Goal: Task Accomplishment & Management: Use online tool/utility

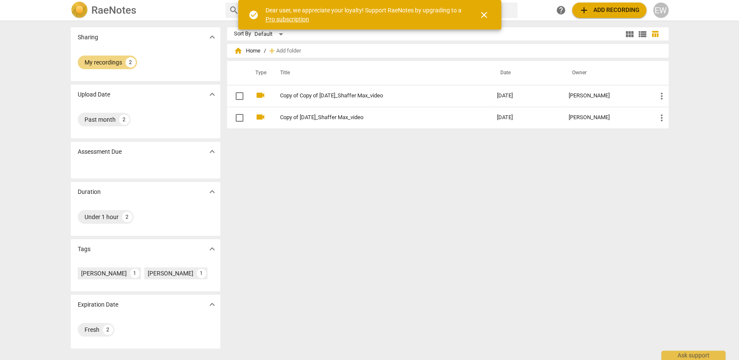
click at [348, 168] on div "Sort By Default view_module view_list table_chart home Home / add Add folder Ty…" at bounding box center [451, 190] width 448 height 326
click at [488, 15] on span "close" at bounding box center [484, 15] width 10 height 10
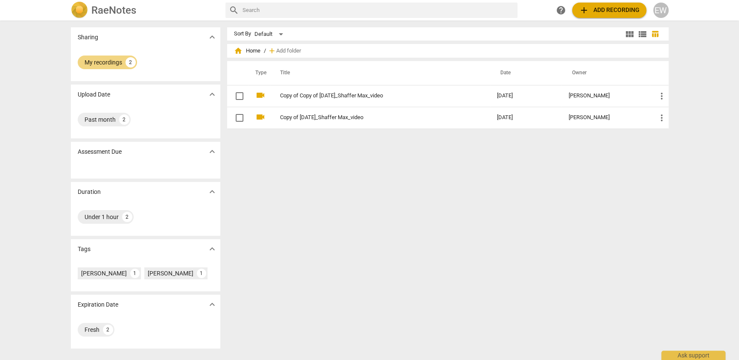
click at [582, 12] on span "add Add recording" at bounding box center [609, 10] width 61 height 10
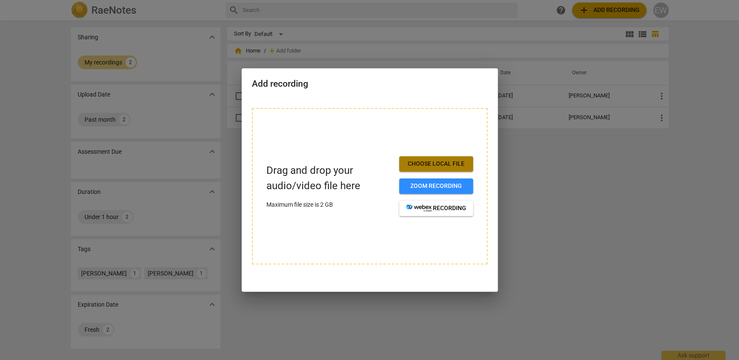
click at [433, 160] on span "Choose local file" at bounding box center [436, 164] width 60 height 9
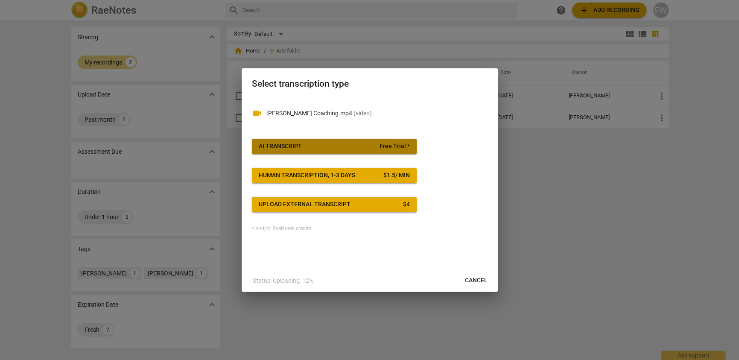
click at [317, 147] on span "AI Transcript Free Trial *" at bounding box center [334, 146] width 151 height 9
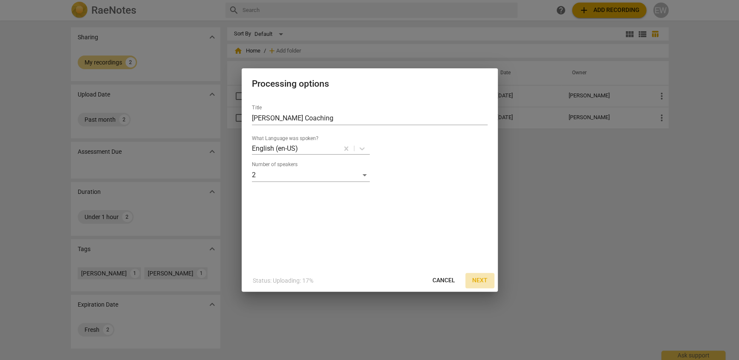
click at [479, 281] on span "Next" at bounding box center [479, 280] width 15 height 9
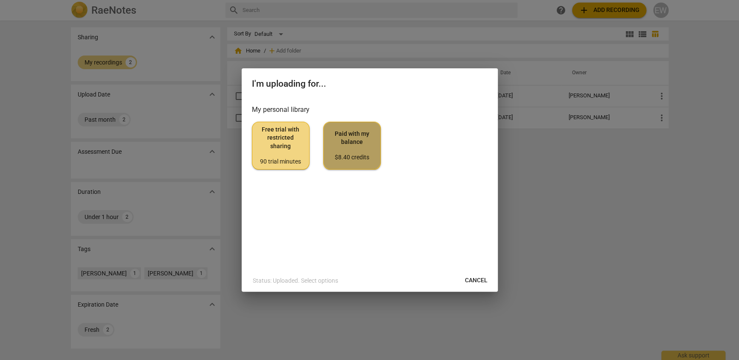
click at [359, 162] on div "$8.40 credits" at bounding box center [351, 157] width 43 height 9
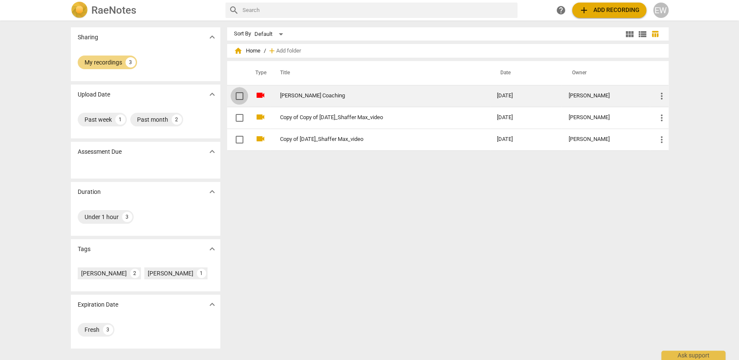
click at [237, 94] on input "checkbox" at bounding box center [240, 96] width 18 height 10
checkbox input "false"
click at [310, 94] on link "[PERSON_NAME] Coaching" at bounding box center [373, 96] width 187 height 6
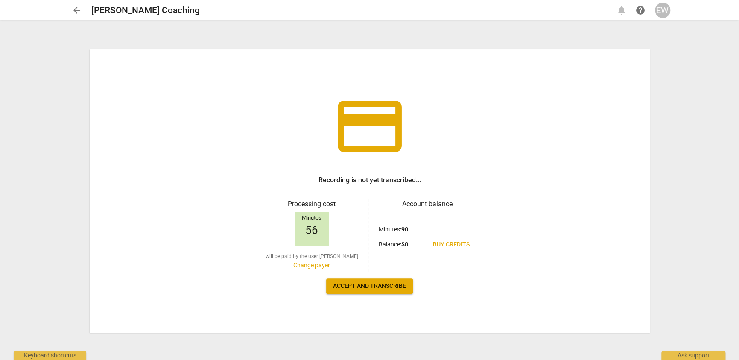
click at [300, 269] on link "Change payer" at bounding box center [311, 265] width 37 height 7
click at [346, 287] on span "Recharge the balance" at bounding box center [369, 286] width 71 height 9
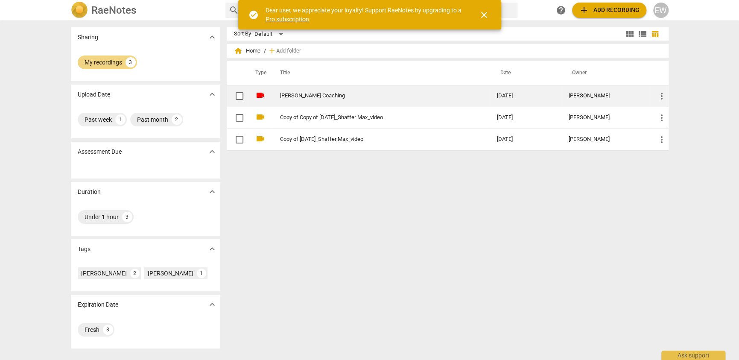
click at [236, 94] on input "checkbox" at bounding box center [240, 96] width 18 height 10
checkbox input "false"
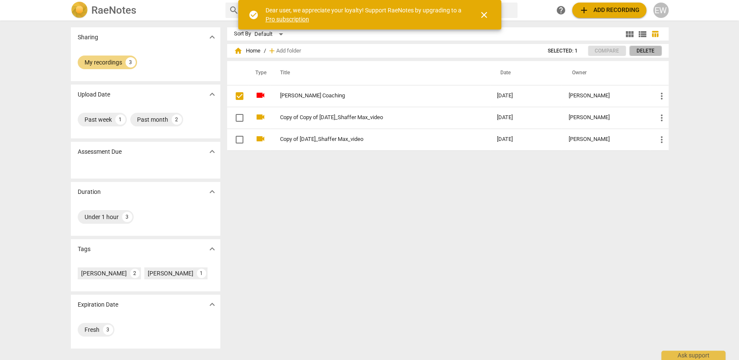
click at [646, 53] on span "Delete" at bounding box center [646, 50] width 18 height 7
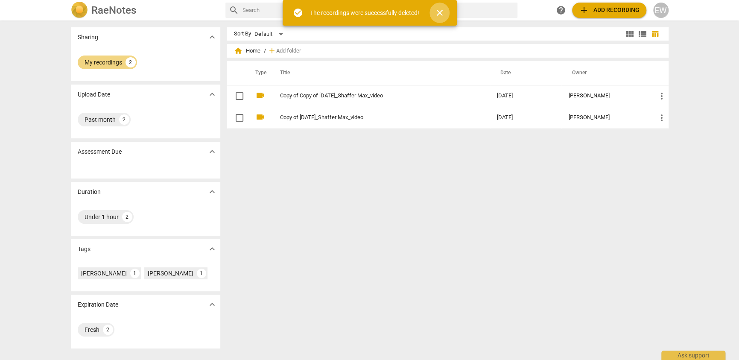
click at [445, 14] on span "close" at bounding box center [440, 13] width 10 height 10
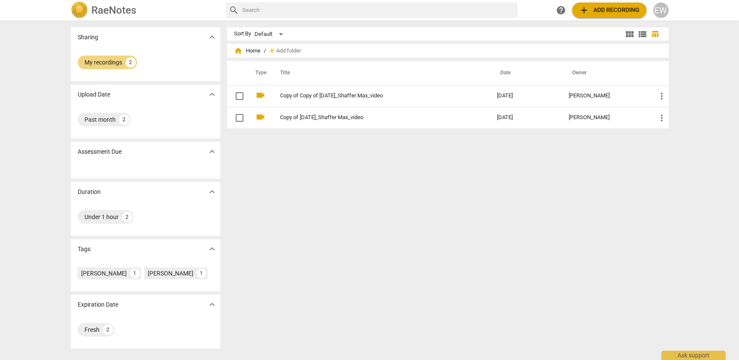
click at [599, 9] on span "add Add recording" at bounding box center [609, 10] width 61 height 10
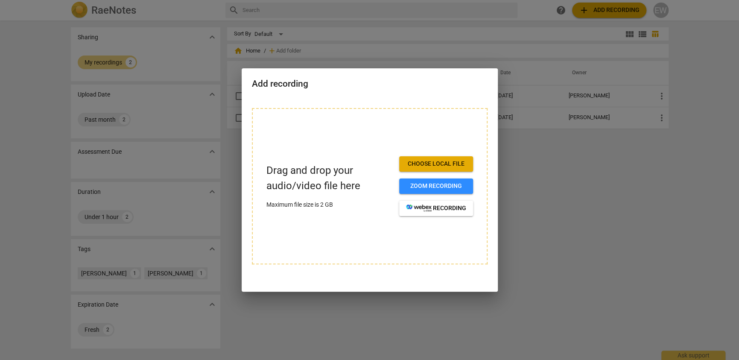
click at [445, 160] on span "Choose local file" at bounding box center [436, 164] width 60 height 9
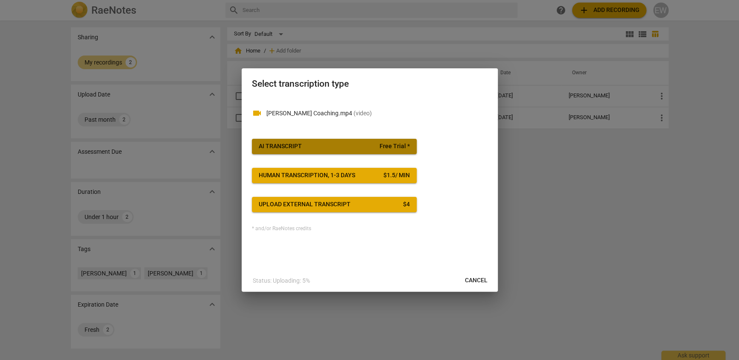
click at [277, 147] on div "AI Transcript" at bounding box center [280, 146] width 43 height 9
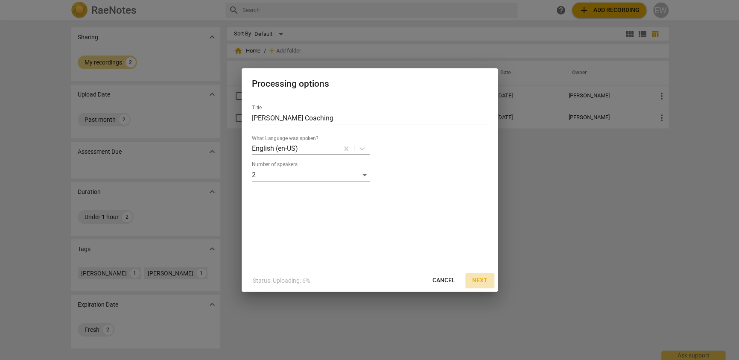
click at [476, 281] on span "Next" at bounding box center [479, 280] width 15 height 9
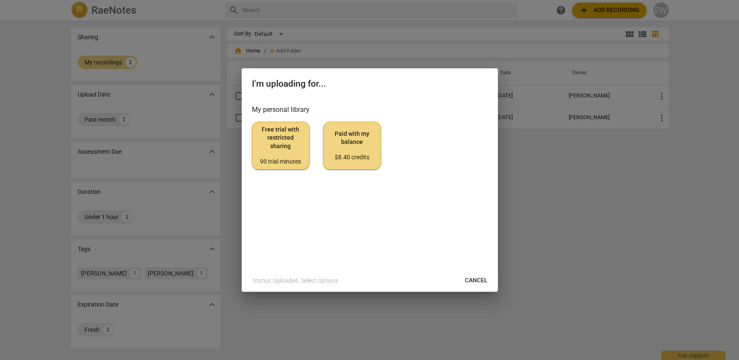
click at [292, 147] on span "Free trial with restricted sharing 90 trial minutes" at bounding box center [280, 146] width 43 height 40
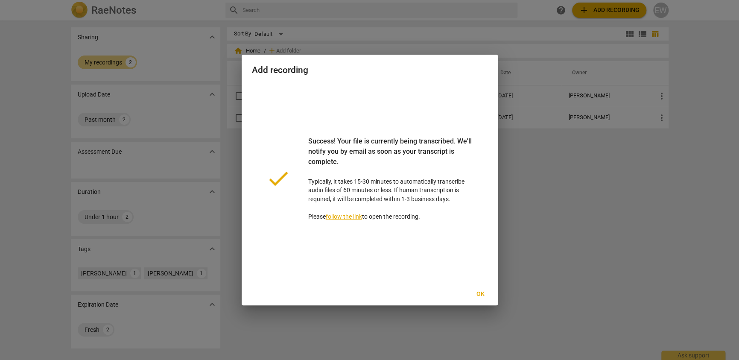
click at [478, 295] on span "Ok" at bounding box center [481, 294] width 14 height 9
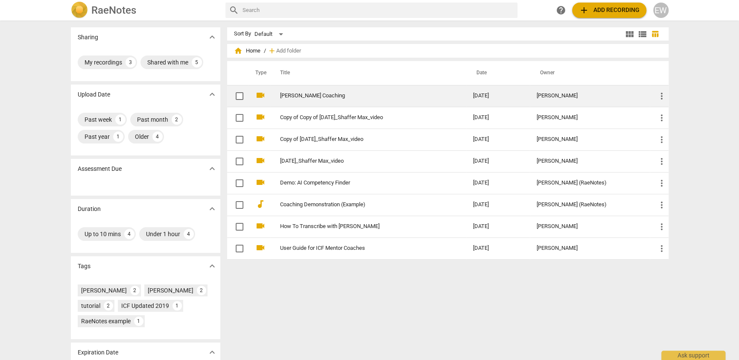
click at [350, 96] on link "[PERSON_NAME] Coaching" at bounding box center [361, 96] width 162 height 6
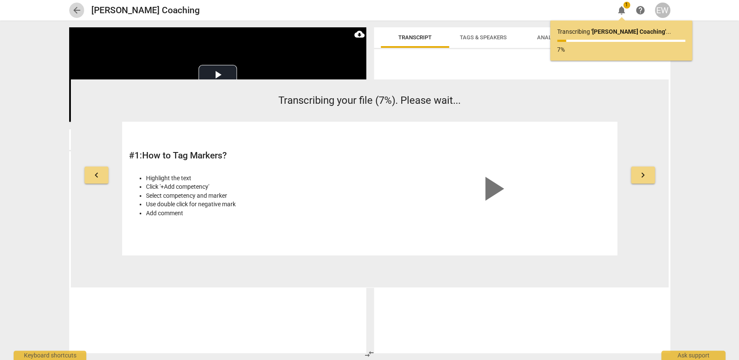
click at [79, 9] on span "arrow_back" at bounding box center [77, 10] width 10 height 10
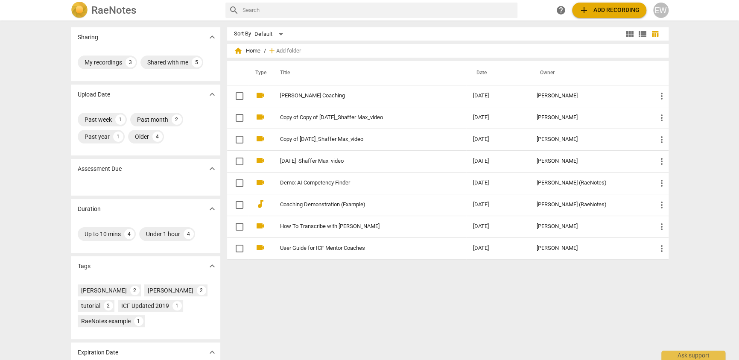
click at [7, 122] on div "Sharing expand_more My recordings 3 Shared with me 5 Upload Date expand_more Pa…" at bounding box center [369, 190] width 739 height 339
click at [18, 129] on div "Sharing expand_more My recordings 3 Shared with me 5 Upload Date expand_more Pa…" at bounding box center [369, 190] width 739 height 339
click at [102, 8] on h2 "RaeNotes" at bounding box center [113, 10] width 45 height 12
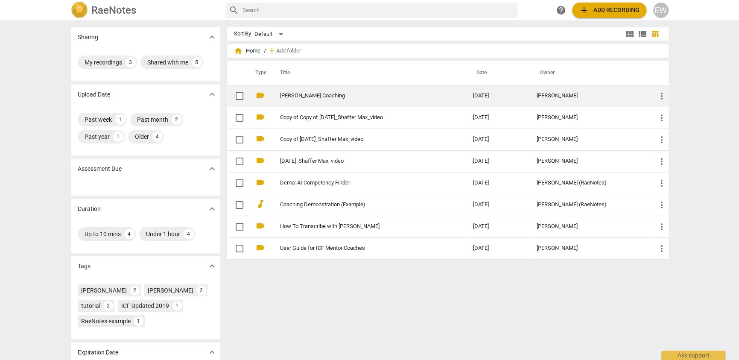
click at [442, 95] on link "[PERSON_NAME] Coaching" at bounding box center [361, 96] width 162 height 6
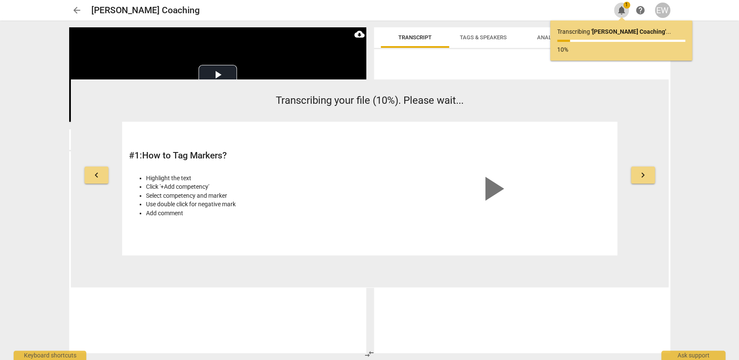
click at [623, 10] on span "notifications" at bounding box center [622, 10] width 10 height 10
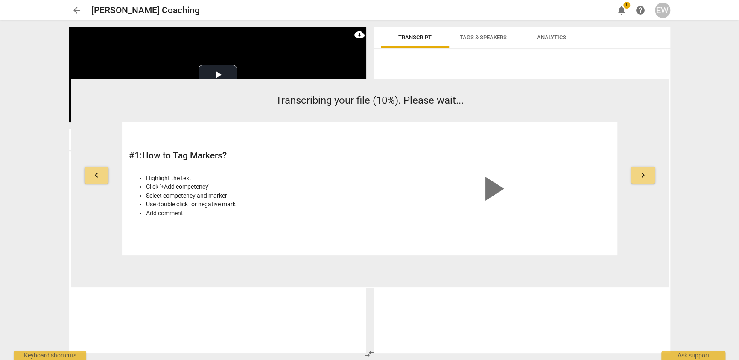
click at [79, 6] on span "arrow_back" at bounding box center [77, 10] width 10 height 10
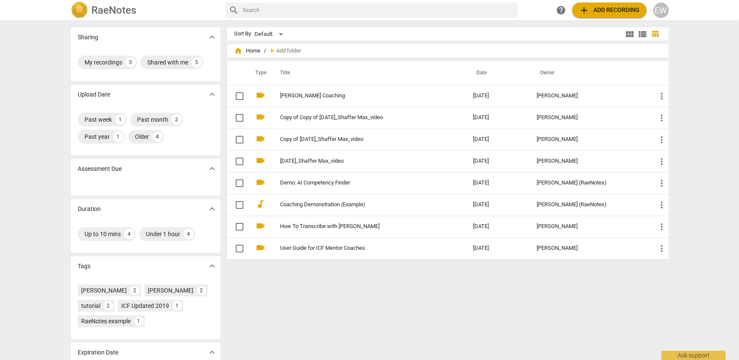
click at [6, 89] on div "Sharing expand_more My recordings 3 Shared with me 5 Upload Date expand_more Pa…" at bounding box center [369, 190] width 739 height 339
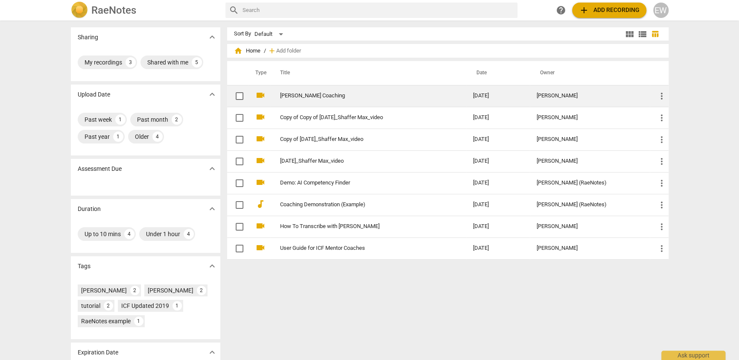
click at [403, 98] on link "[PERSON_NAME] Coaching" at bounding box center [361, 96] width 162 height 6
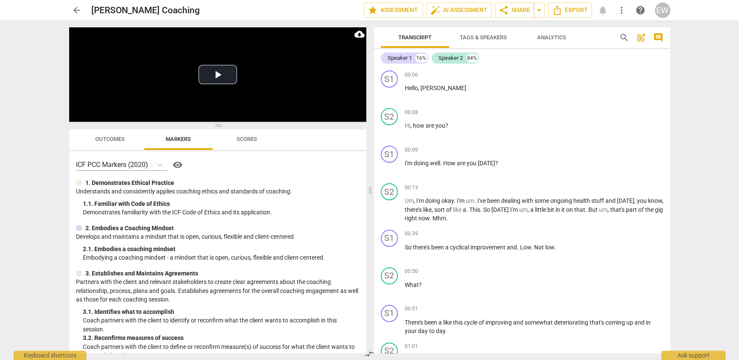
click at [120, 140] on span "Outcomes" at bounding box center [109, 139] width 29 height 6
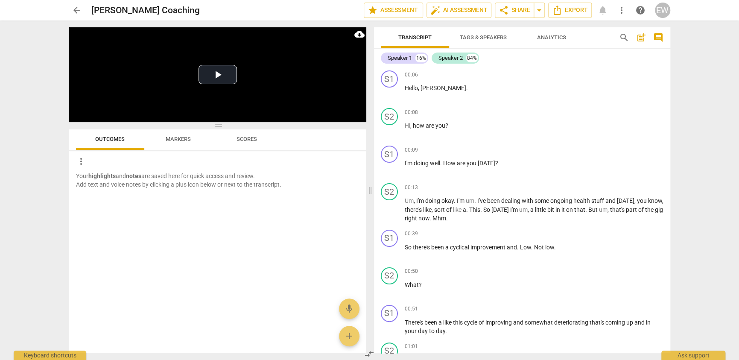
click at [246, 140] on span "Scores" at bounding box center [247, 139] width 20 height 6
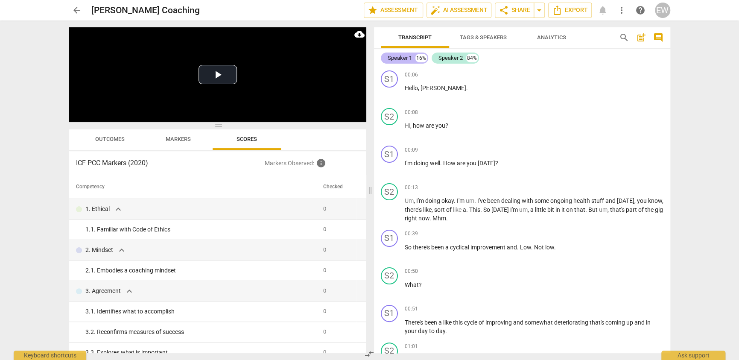
click at [391, 59] on div "Speaker 1" at bounding box center [400, 58] width 24 height 9
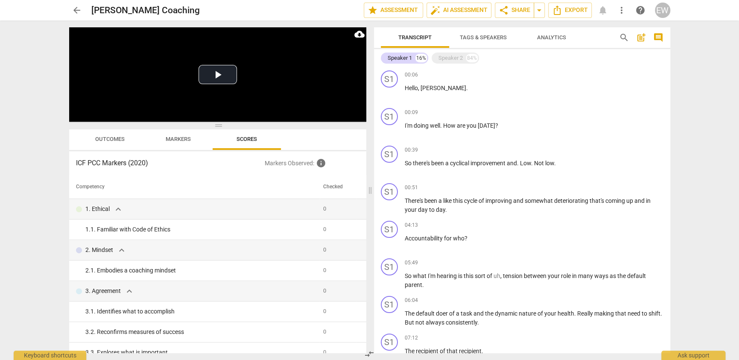
drag, startPoint x: 392, startPoint y: 59, endPoint x: 684, endPoint y: 111, distance: 297.3
click at [684, 111] on div "arrow_back Emily Coaching edit star Assessment auto_fix_high AI Assessment shar…" at bounding box center [369, 180] width 739 height 360
click at [507, 39] on span "Tags & Speakers" at bounding box center [483, 37] width 47 height 6
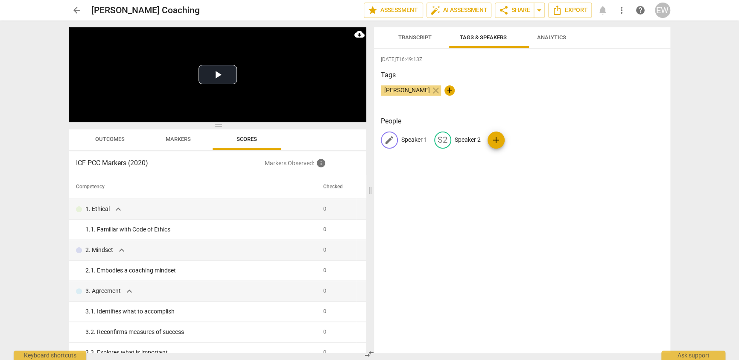
click at [407, 144] on p "Speaker 1" at bounding box center [414, 139] width 26 height 9
type input "[PERSON_NAME]"
click at [493, 144] on p "Speaker 2" at bounding box center [487, 139] width 26 height 9
type input "Danielle Batchelor"
click at [494, 199] on div "2025-09-29T16:49:13Z Tags Emily Whelden close + People EW Emily Whelden edit Da…" at bounding box center [522, 201] width 296 height 304
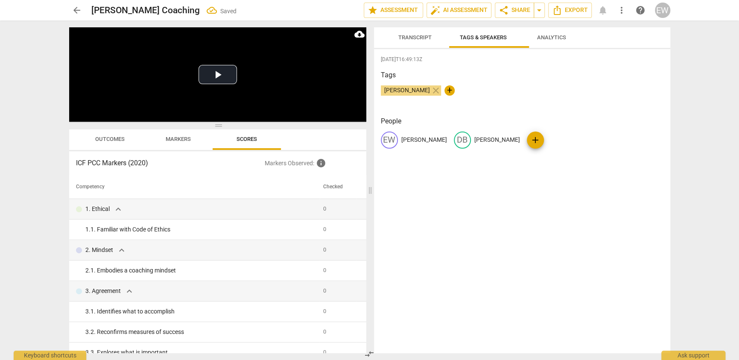
click at [425, 44] on span "Transcript" at bounding box center [415, 38] width 54 height 12
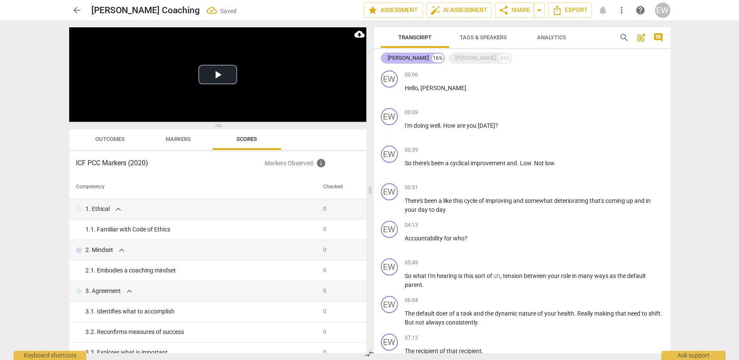
click at [432, 58] on div "16%" at bounding box center [438, 58] width 12 height 9
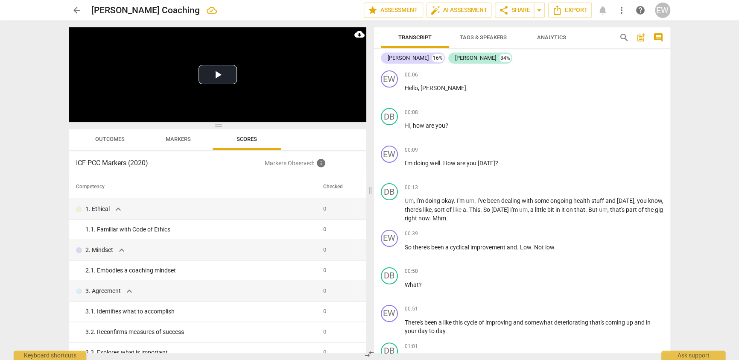
click at [549, 40] on span "Analytics" at bounding box center [551, 37] width 29 height 6
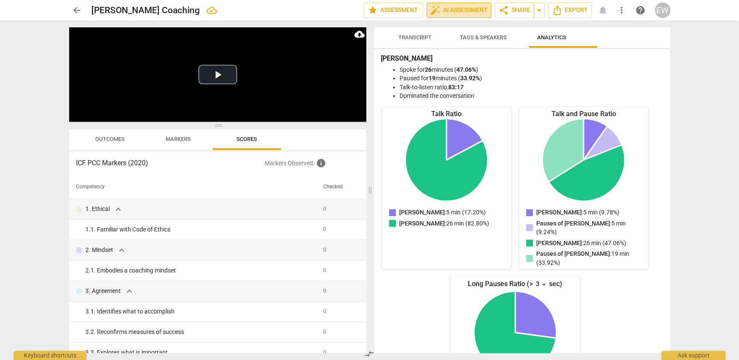
click at [442, 11] on span "auto_fix_high AI Assessment" at bounding box center [458, 10] width 57 height 10
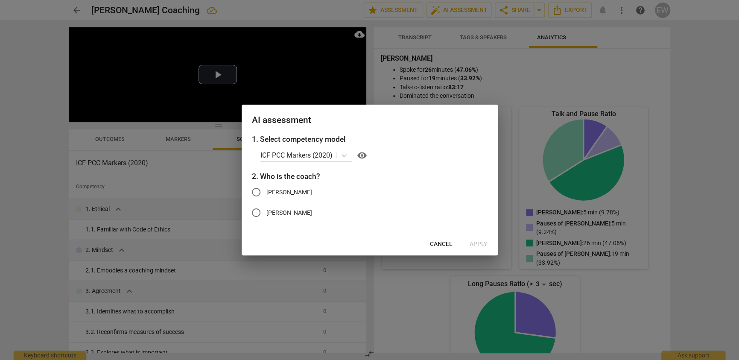
click at [267, 201] on label "[PERSON_NAME]" at bounding box center [363, 192] width 235 height 20
click at [266, 201] on input "[PERSON_NAME]" at bounding box center [256, 192] width 20 height 20
radio input "true"
click at [476, 247] on span "Apply" at bounding box center [479, 244] width 18 height 9
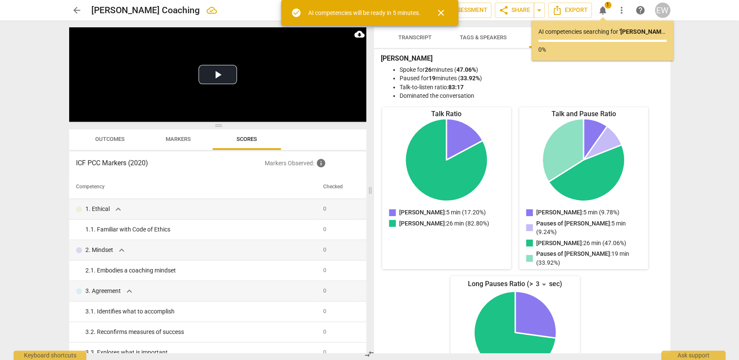
click at [446, 11] on span "close" at bounding box center [441, 13] width 10 height 10
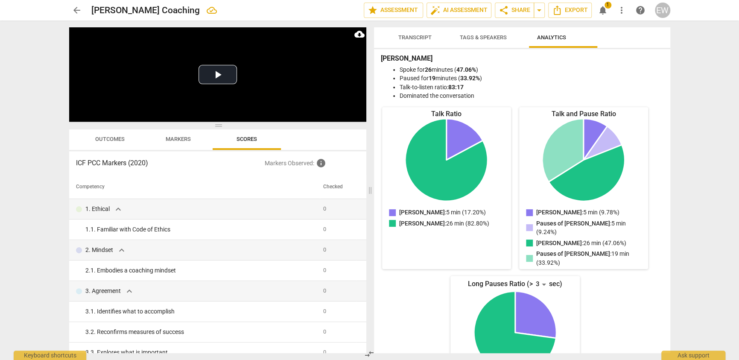
click at [25, 188] on div "arrow_back Emily Coaching edit star Assessment auto_fix_high AI Assessment shar…" at bounding box center [369, 180] width 739 height 360
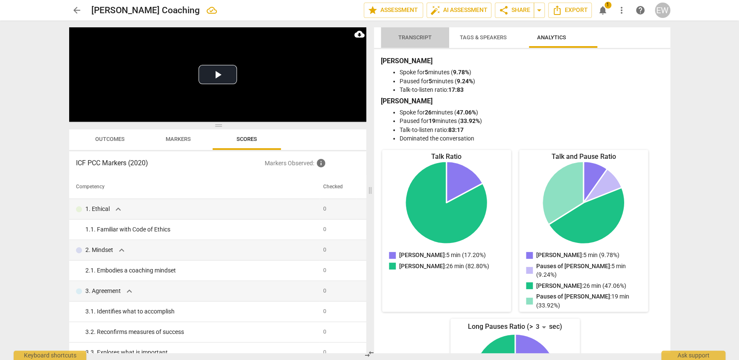
click at [410, 37] on span "Transcript" at bounding box center [414, 37] width 33 height 6
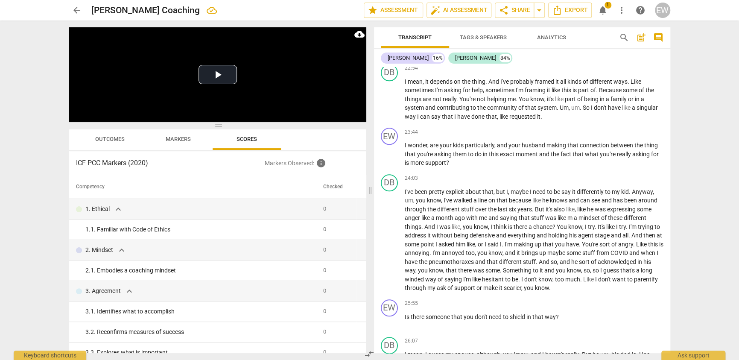
scroll to position [2519, 0]
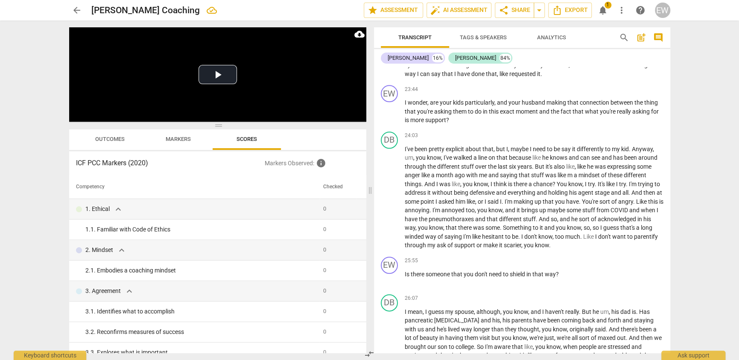
click at [602, 7] on span "notifications" at bounding box center [603, 10] width 10 height 10
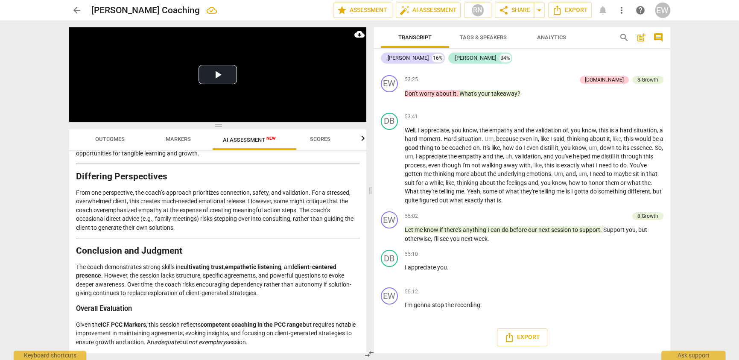
scroll to position [1811, 0]
click at [330, 138] on span "Scores" at bounding box center [320, 139] width 20 height 6
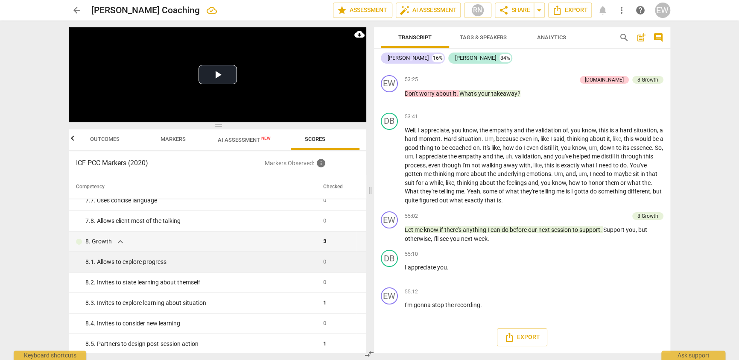
scroll to position [811, 0]
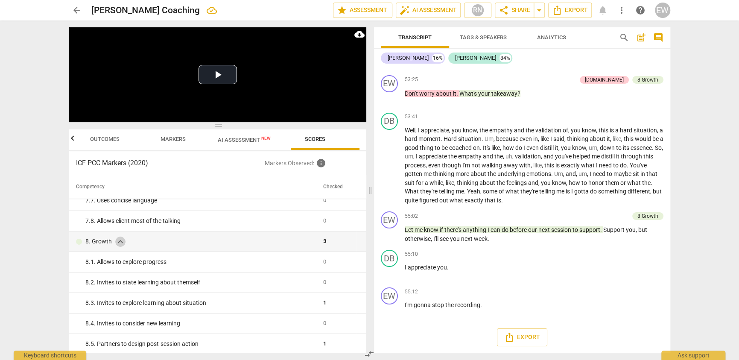
click at [123, 245] on span "expand_more" at bounding box center [120, 242] width 10 height 10
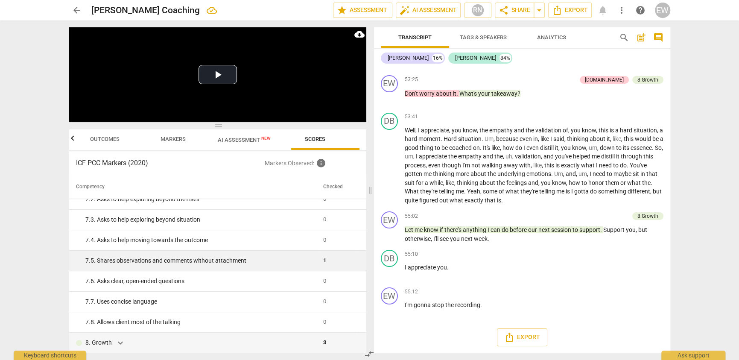
scroll to position [541, 0]
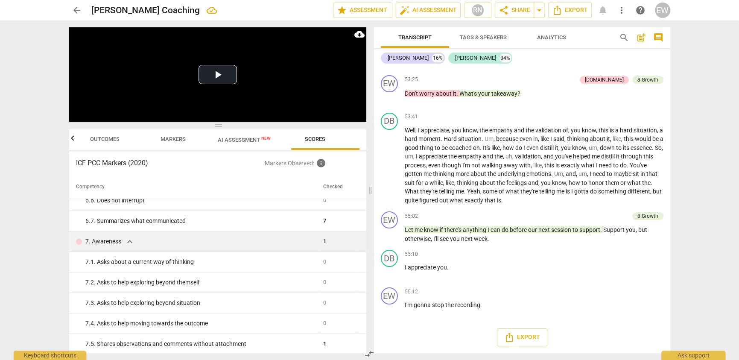
click at [135, 245] on span "expand_more" at bounding box center [130, 242] width 10 height 10
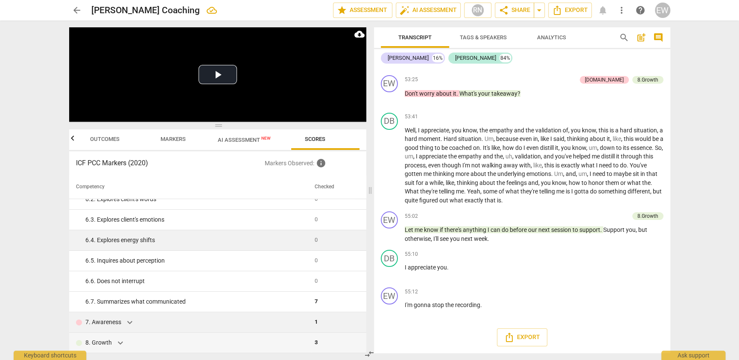
scroll to position [377, 0]
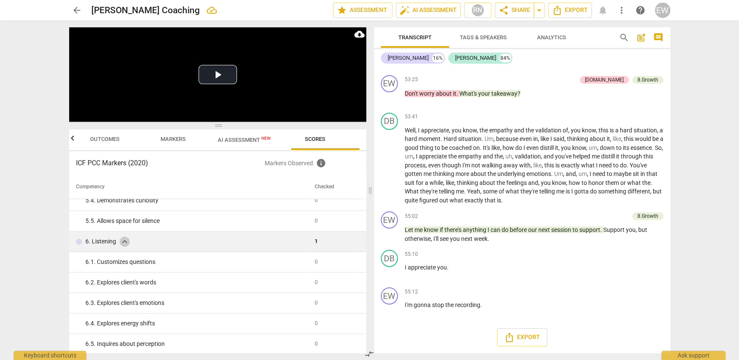
click at [130, 244] on span "expand_more" at bounding box center [125, 242] width 10 height 10
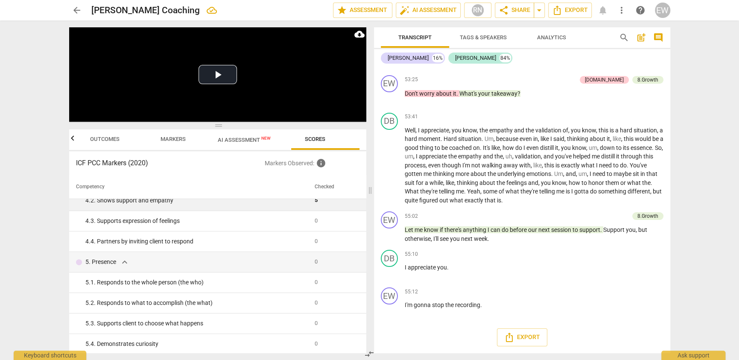
scroll to position [191, 0]
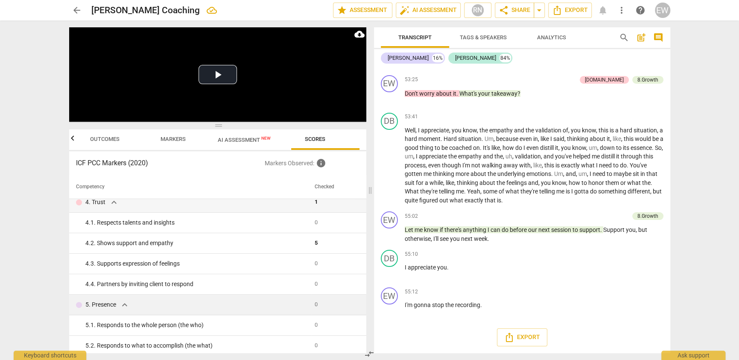
click at [130, 305] on span "expand_more" at bounding box center [125, 305] width 10 height 10
drag, startPoint x: 118, startPoint y: 205, endPoint x: 120, endPoint y: 211, distance: 6.8
click at [118, 205] on span "expand_more" at bounding box center [114, 202] width 10 height 10
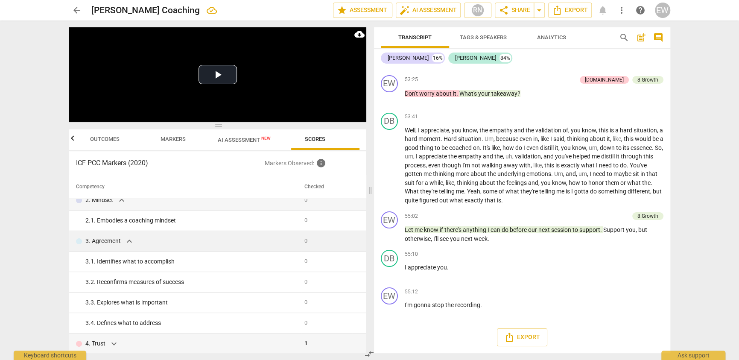
scroll to position [7, 0]
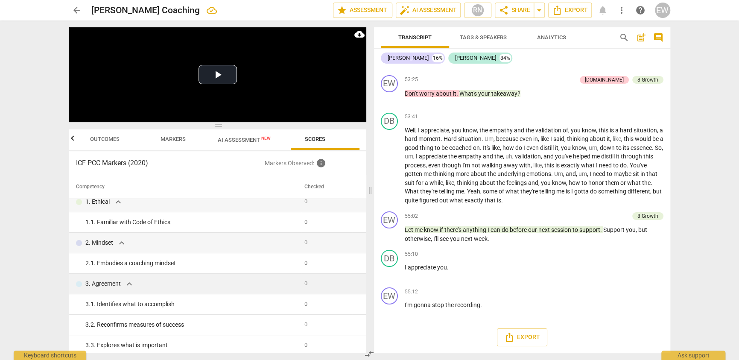
click at [134, 286] on span "expand_more" at bounding box center [129, 284] width 10 height 10
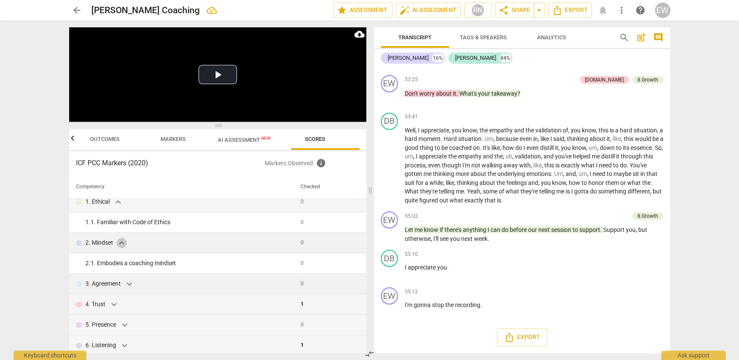
click at [127, 246] on span "expand_more" at bounding box center [122, 243] width 10 height 10
click at [123, 205] on span "expand_more" at bounding box center [118, 202] width 10 height 10
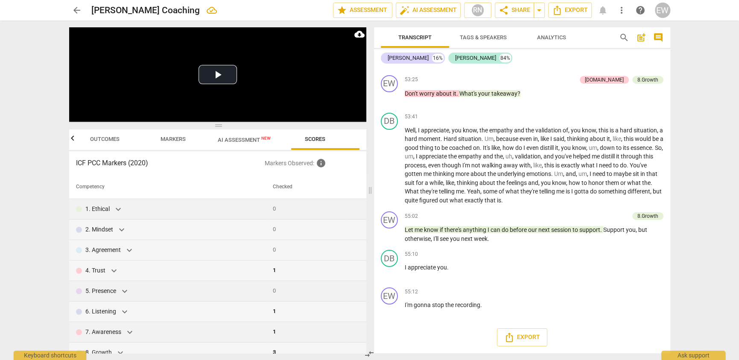
scroll to position [12, 0]
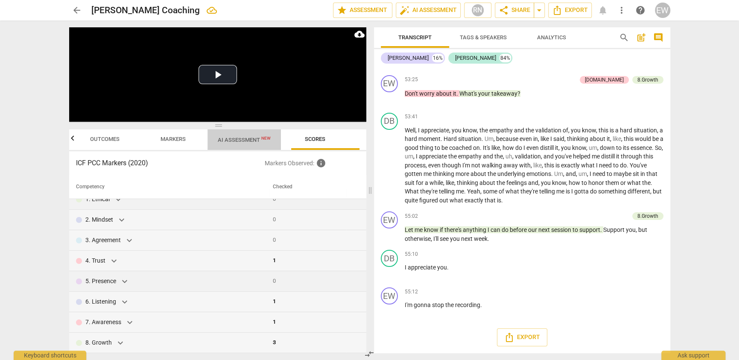
click at [257, 142] on span "AI Assessment New" at bounding box center [244, 140] width 53 height 6
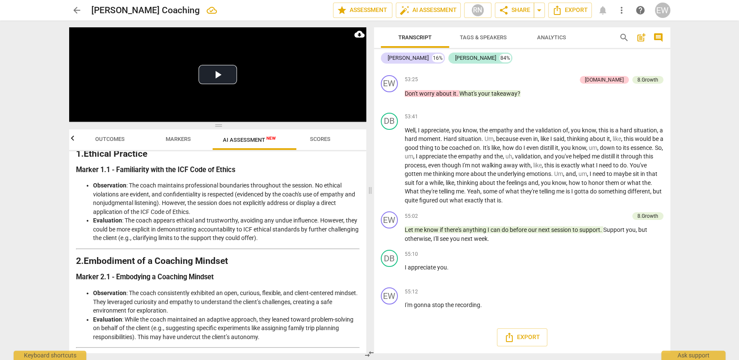
scroll to position [0, 0]
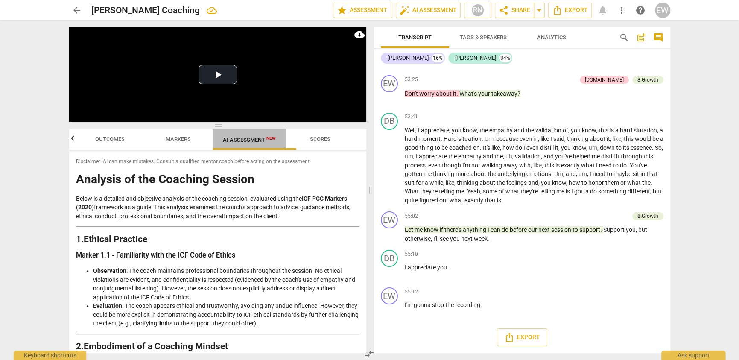
click at [260, 140] on span "AI Assessment New" at bounding box center [249, 140] width 53 height 6
click at [400, 9] on span "auto_fix_high AI Assessment" at bounding box center [428, 10] width 57 height 10
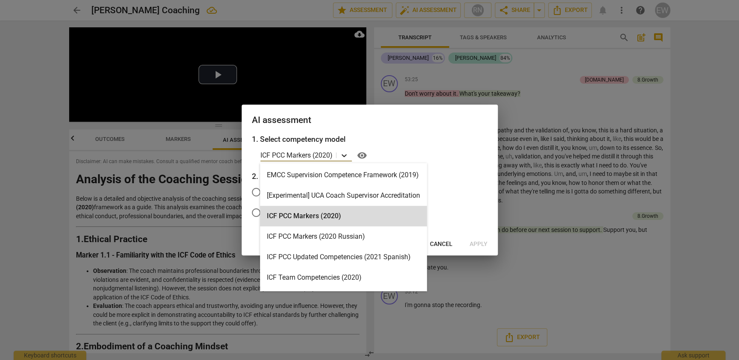
click at [346, 155] on icon at bounding box center [344, 155] width 9 height 9
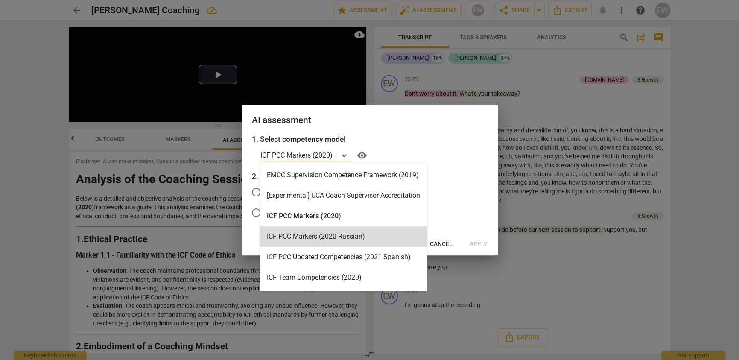
click at [475, 118] on h2 "AI assessment" at bounding box center [370, 120] width 236 height 11
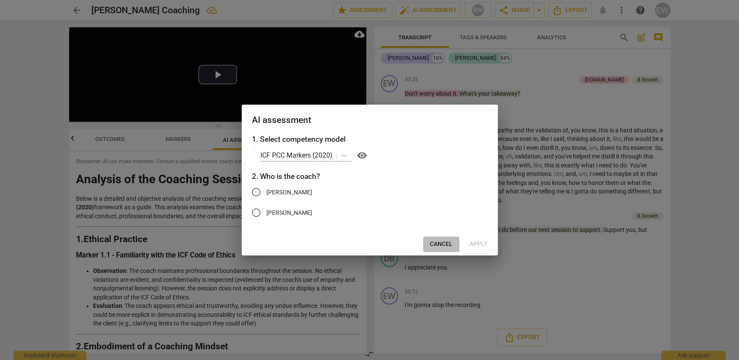
click at [433, 252] on button "Cancel" at bounding box center [441, 244] width 36 height 15
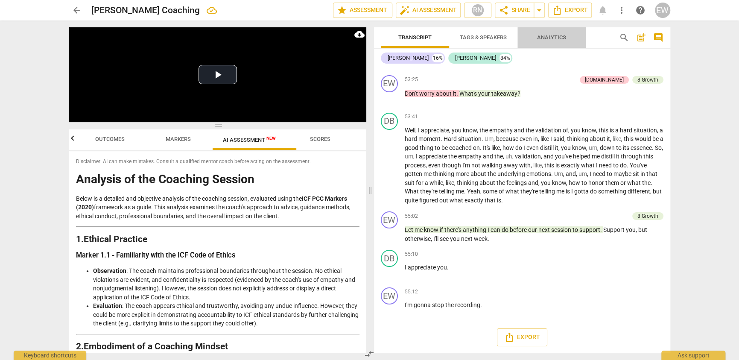
click at [571, 32] on span "Analytics" at bounding box center [552, 38] width 50 height 12
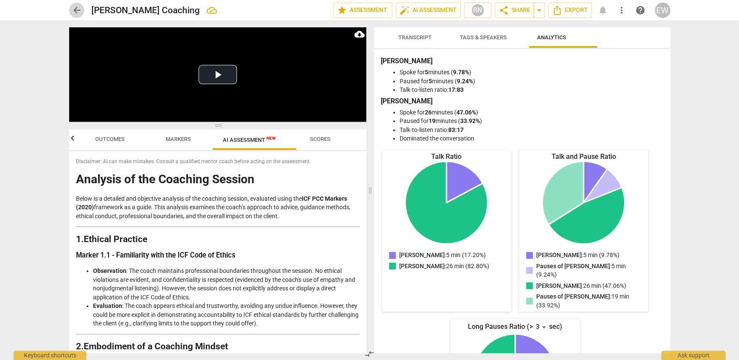
click at [78, 9] on span "arrow_back" at bounding box center [77, 10] width 10 height 10
